Goal: Information Seeking & Learning: Learn about a topic

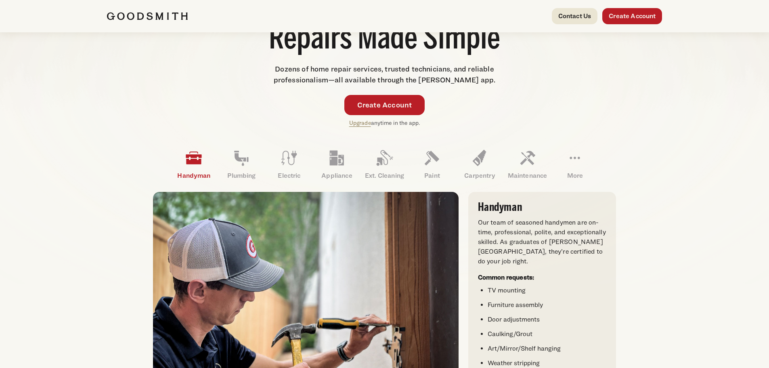
scroll to position [161, 0]
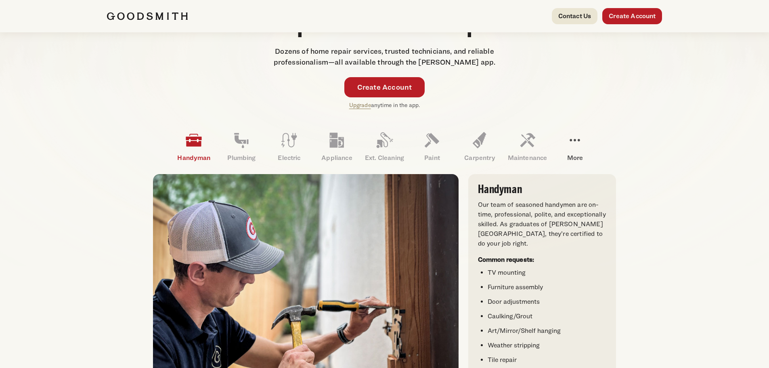
click at [573, 140] on icon at bounding box center [574, 139] width 19 height 19
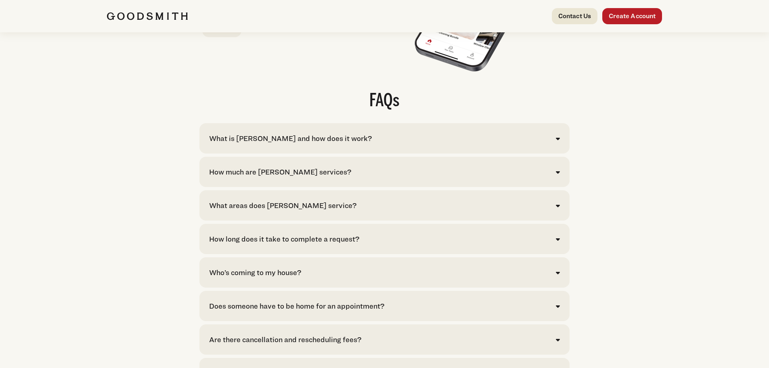
scroll to position [1573, 0]
click at [556, 142] on icon at bounding box center [558, 139] width 4 height 6
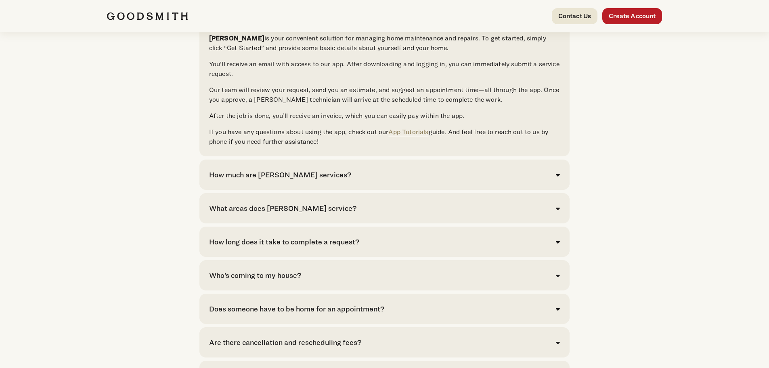
scroll to position [1694, 0]
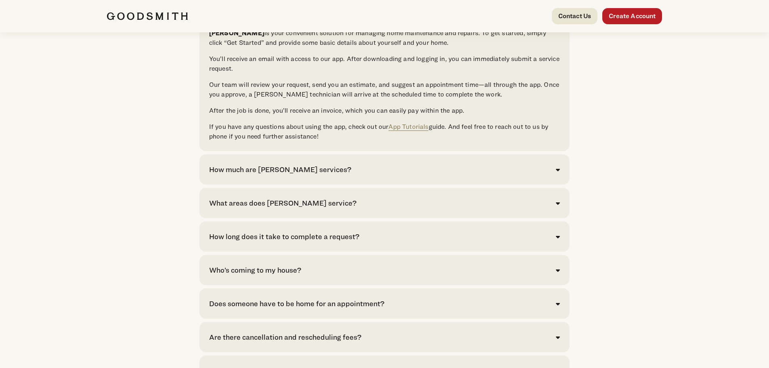
click at [561, 184] on div "How much are Goodsmith services? Click here to see pricing for our most common …" at bounding box center [384, 169] width 370 height 30
click at [558, 173] on icon at bounding box center [558, 169] width 4 height 6
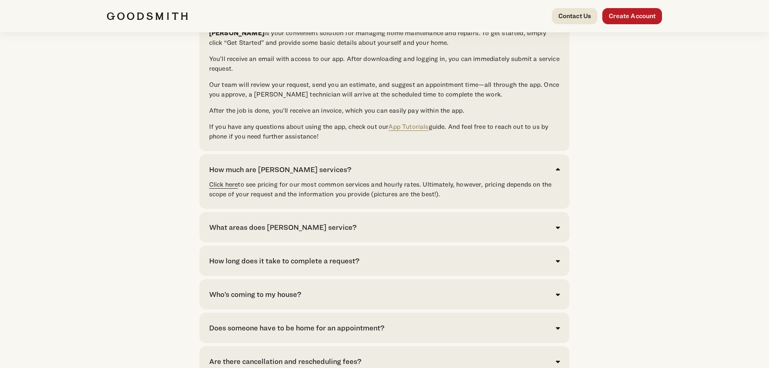
click at [220, 188] on link "Click here" at bounding box center [223, 184] width 29 height 8
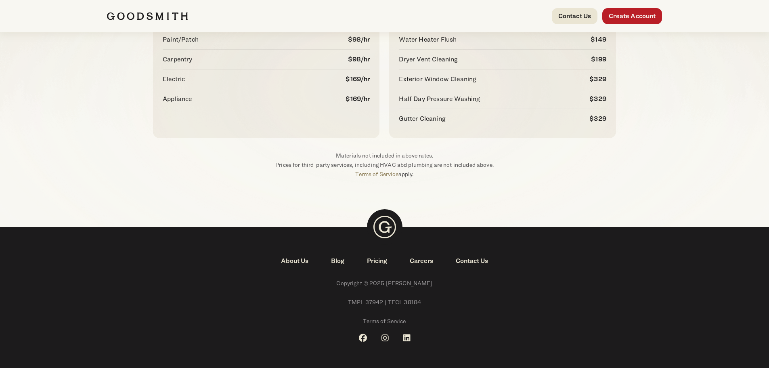
scroll to position [131, 0]
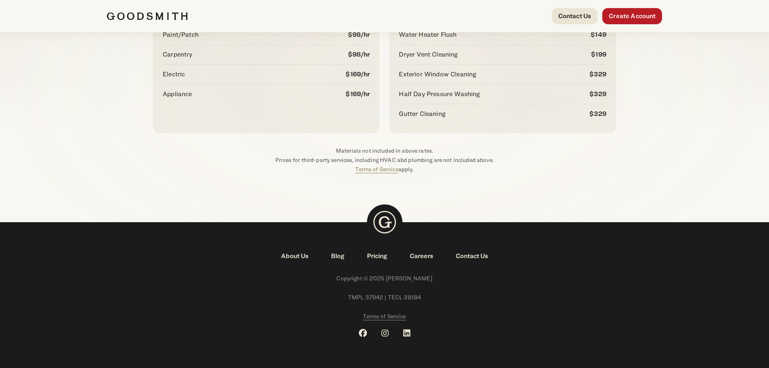
click at [376, 257] on link "Pricing" at bounding box center [376, 256] width 43 height 10
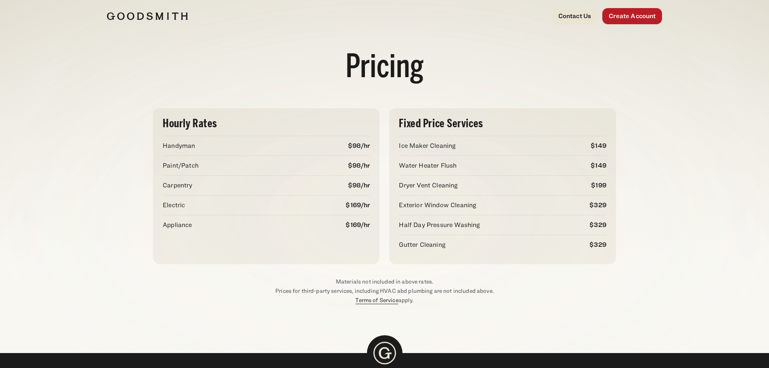
click at [369, 299] on link "Terms of Service" at bounding box center [376, 299] width 43 height 7
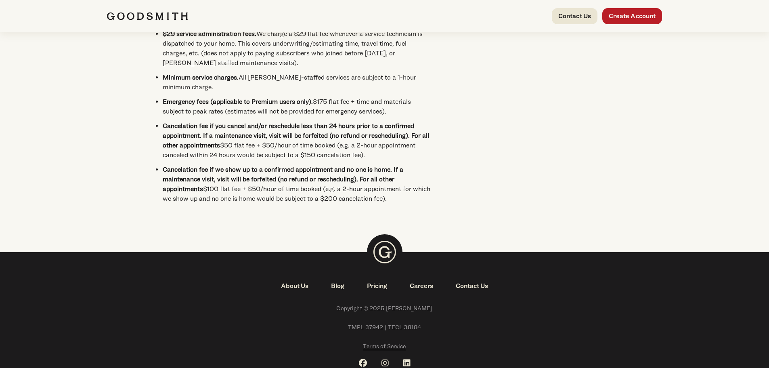
scroll to position [2824, 0]
